Goal: Information Seeking & Learning: Learn about a topic

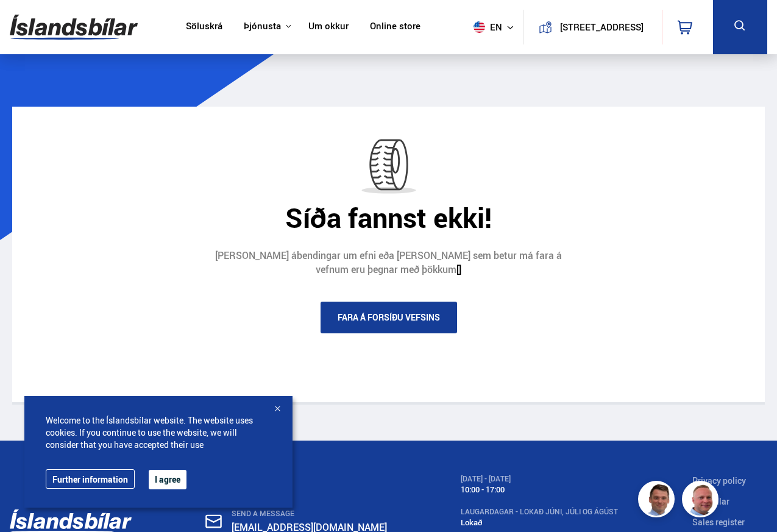
click at [159, 483] on button "I agree" at bounding box center [168, 479] width 38 height 19
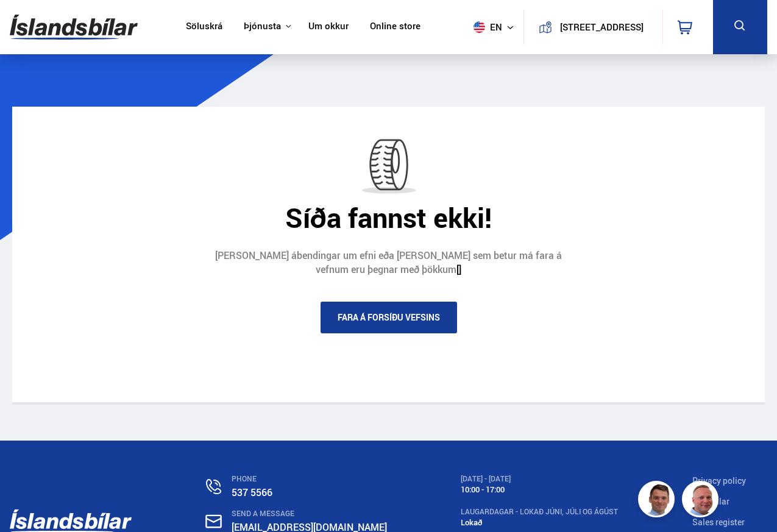
click at [735, 33] on icon at bounding box center [739, 25] width 15 height 15
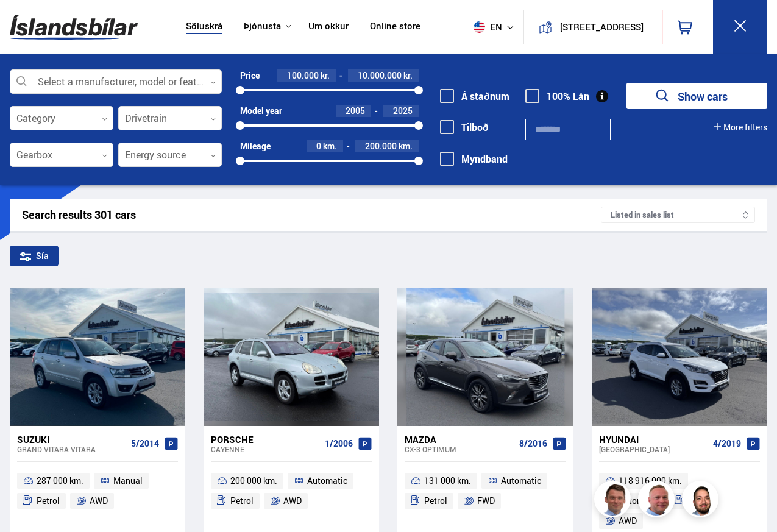
click at [62, 82] on div at bounding box center [116, 82] width 212 height 24
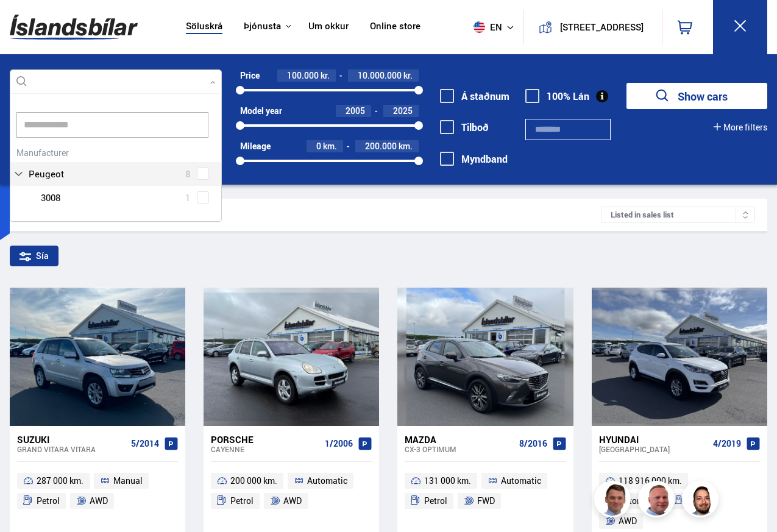
scroll to position [127, 211]
click at [38, 175] on div "Peugeot 8 Peugeot 2008 3 Peugeot 208 1 Peugeot 3008 1 Peugeot 5008 2 Peugeot Ex…" at bounding box center [115, 176] width 211 height 65
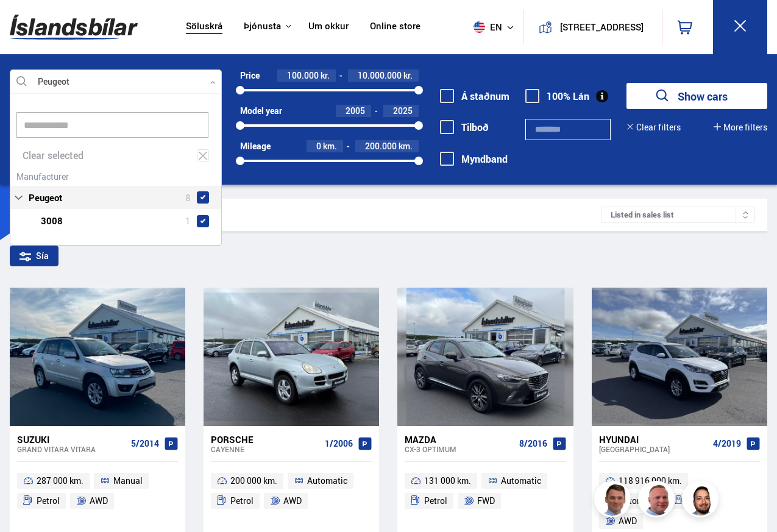
scroll to position [150, 211]
type input "**********"
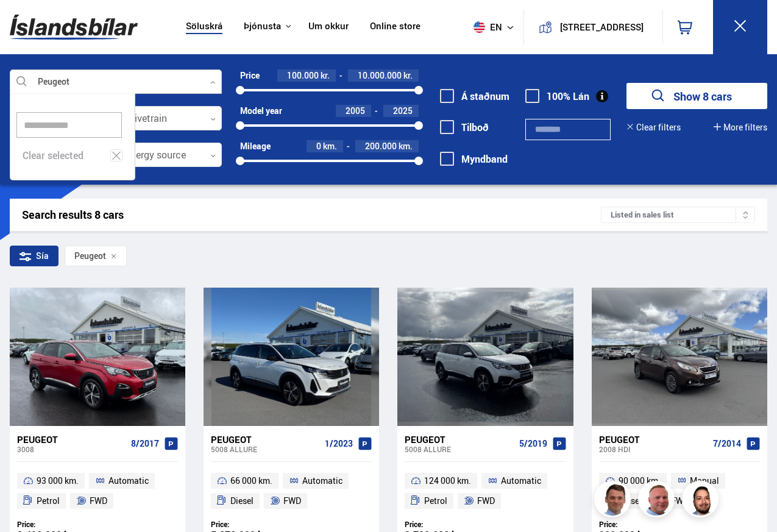
click at [38, 218] on div "Search results 8 cars" at bounding box center [311, 214] width 579 height 13
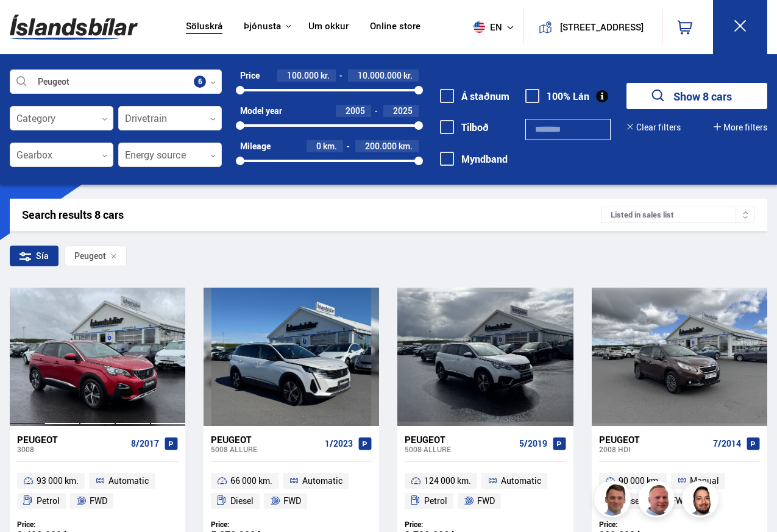
click at [105, 346] on div at bounding box center [97, 357] width 35 height 138
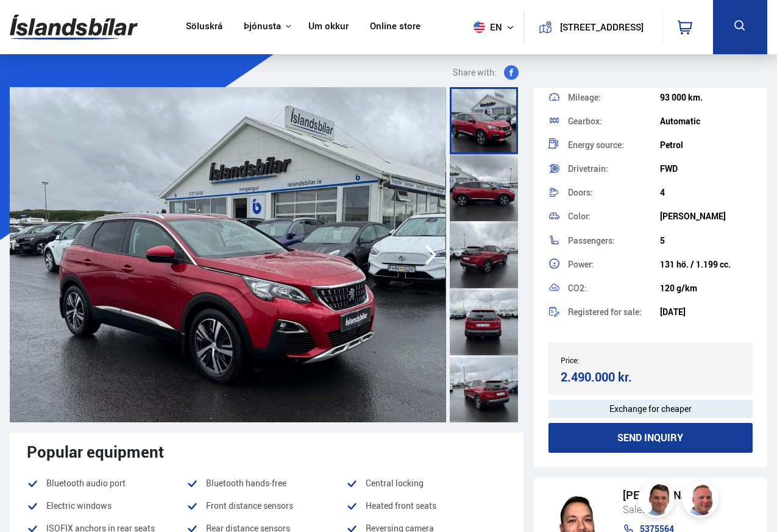
scroll to position [196, 0]
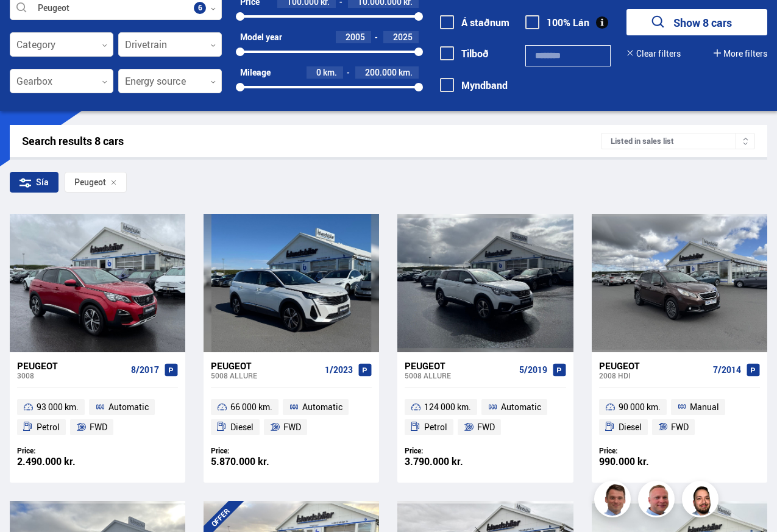
scroll to position [439, 0]
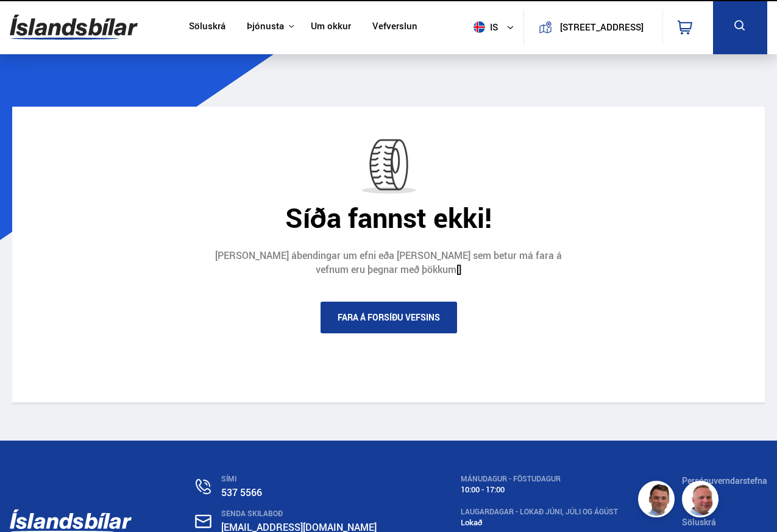
click at [115, 89] on div "Síða fannst ekki! Allar ábendingar um efni eða það sem betur má fara á vefnum e…" at bounding box center [388, 254] width 777 height 372
